Goal: Task Accomplishment & Management: Use online tool/utility

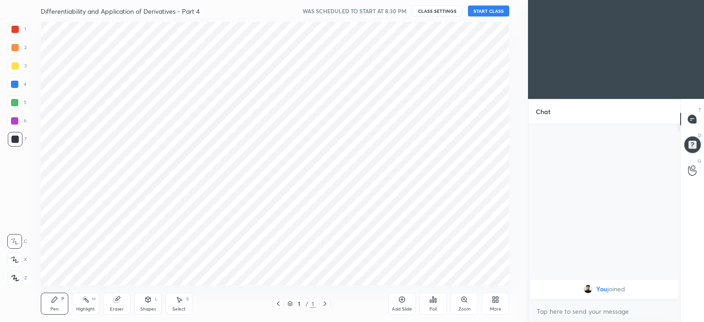
scroll to position [45572, 45344]
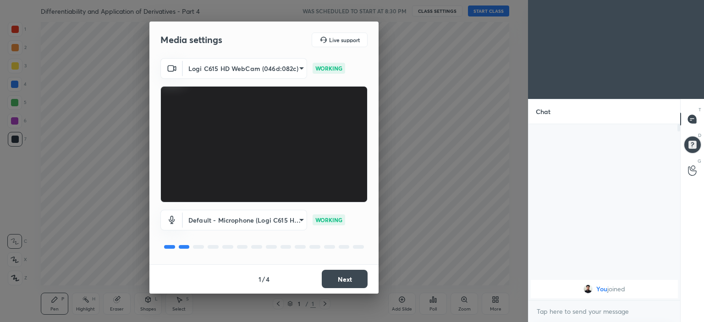
click at [336, 275] on button "Next" at bounding box center [345, 279] width 46 height 18
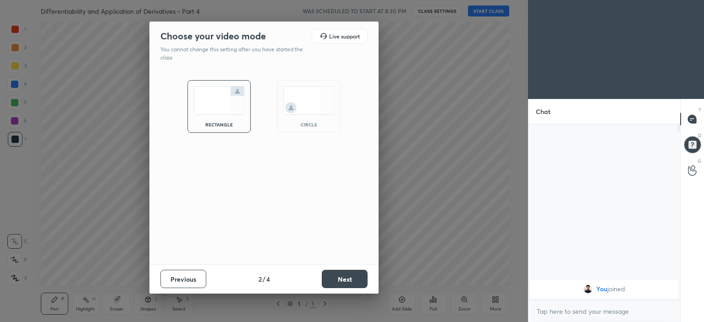
click at [314, 115] on div "circle" at bounding box center [308, 106] width 63 height 53
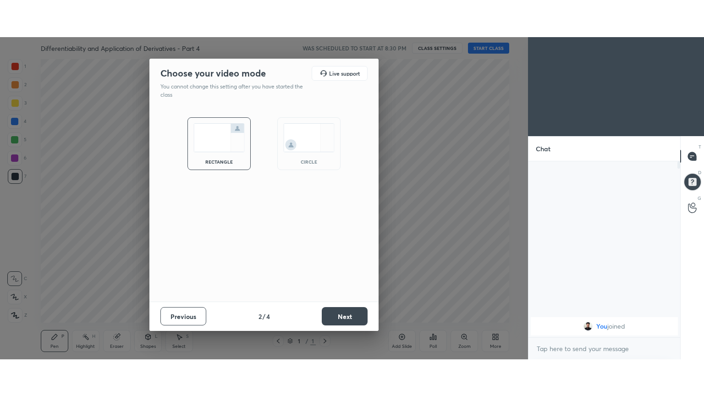
scroll to position [196, 149]
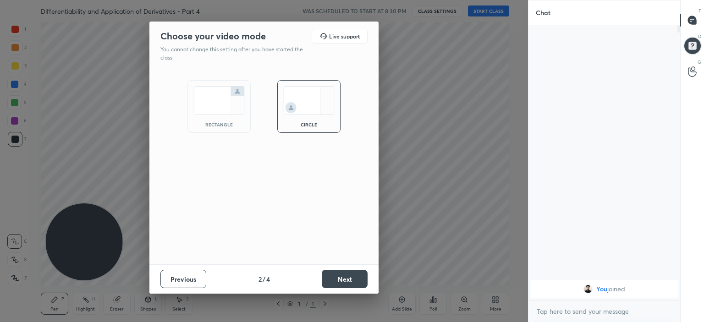
click at [348, 277] on button "Next" at bounding box center [345, 279] width 46 height 18
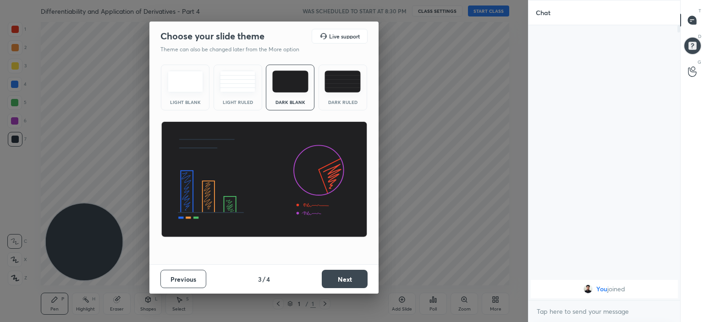
click at [348, 277] on button "Next" at bounding box center [345, 279] width 46 height 18
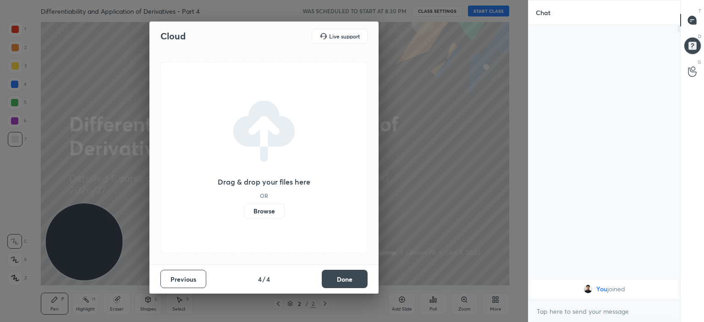
click at [346, 278] on button "Done" at bounding box center [345, 279] width 46 height 18
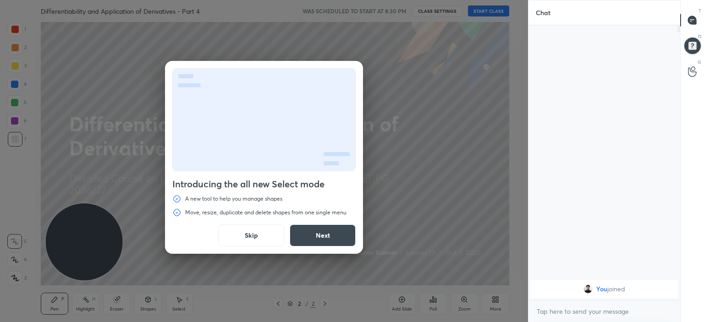
click at [325, 237] on button "Next" at bounding box center [323, 236] width 66 height 22
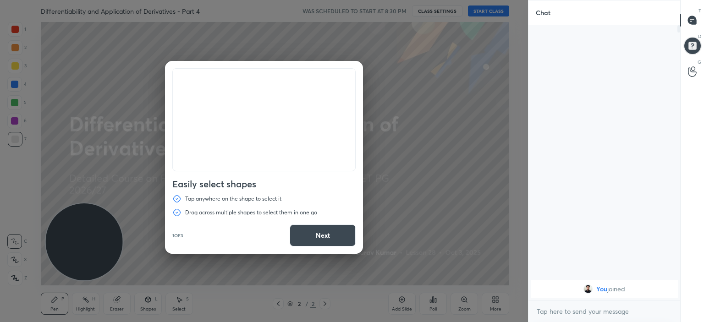
click at [325, 237] on button "Next" at bounding box center [323, 236] width 66 height 22
click at [325, 237] on button "Done" at bounding box center [323, 236] width 66 height 22
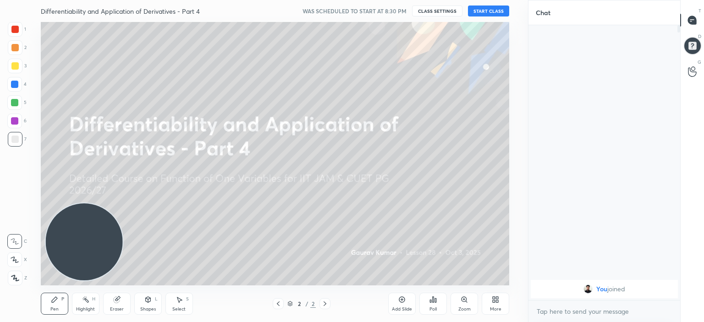
click at [492, 11] on button "START CLASS" at bounding box center [488, 11] width 41 height 11
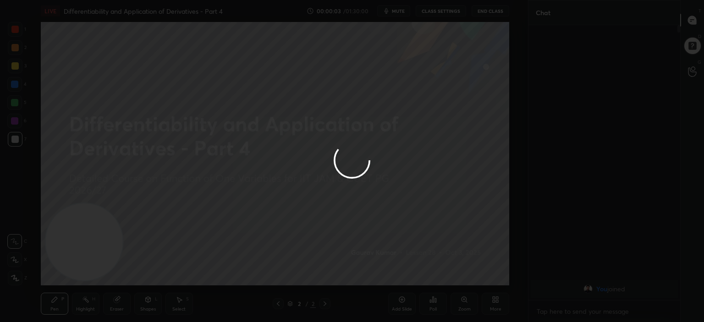
click at [182, 160] on div at bounding box center [352, 161] width 704 height 322
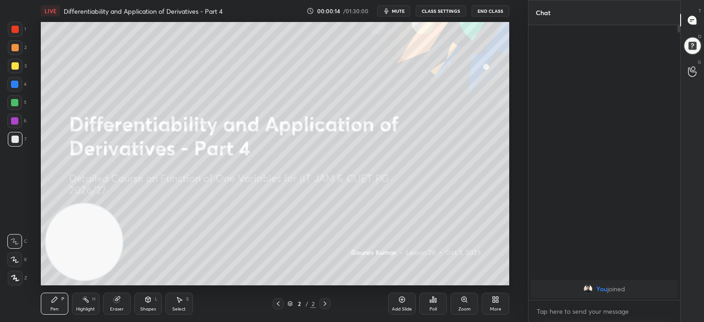
click at [501, 304] on div "More" at bounding box center [496, 304] width 28 height 22
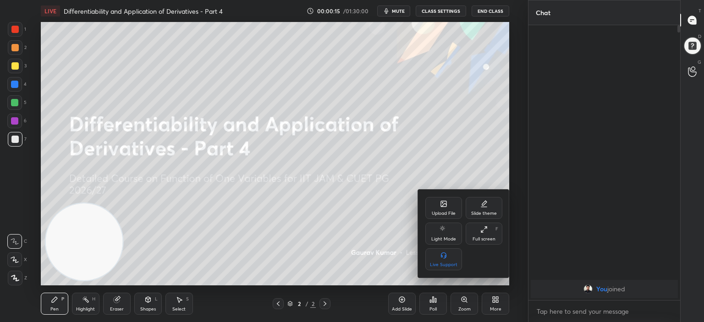
click at [481, 231] on icon at bounding box center [482, 232] width 2 height 2
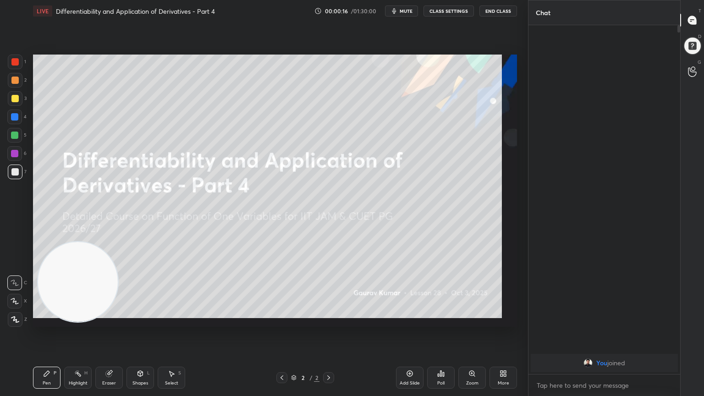
scroll to position [270, 149]
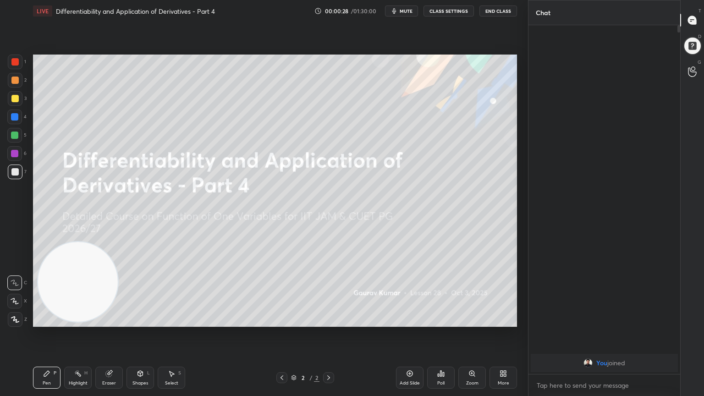
click at [15, 156] on div at bounding box center [14, 153] width 7 height 7
click at [498, 12] on button "End Class" at bounding box center [498, 11] width 38 height 11
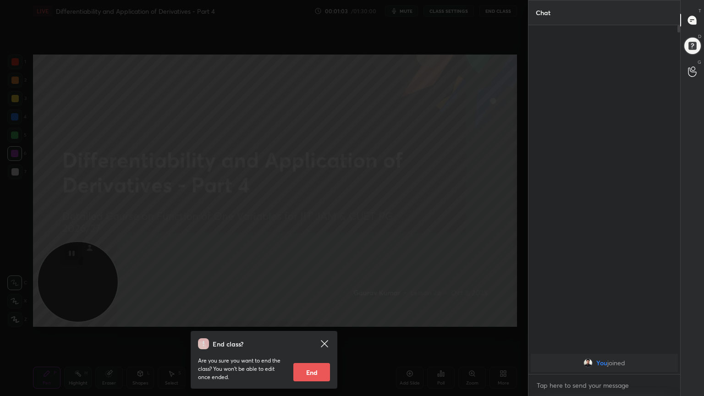
click at [315, 322] on button "End" at bounding box center [311, 372] width 37 height 18
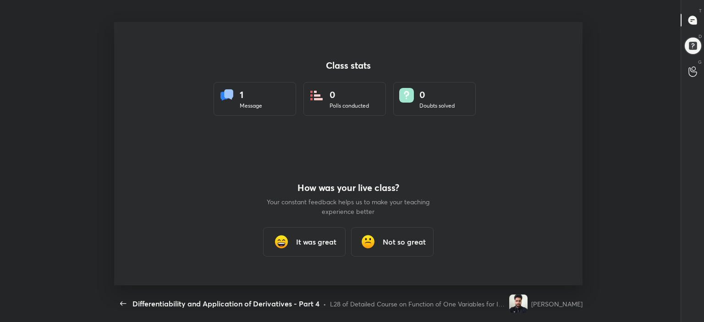
scroll to position [45572, 45139]
